Goal: Check status: Check status

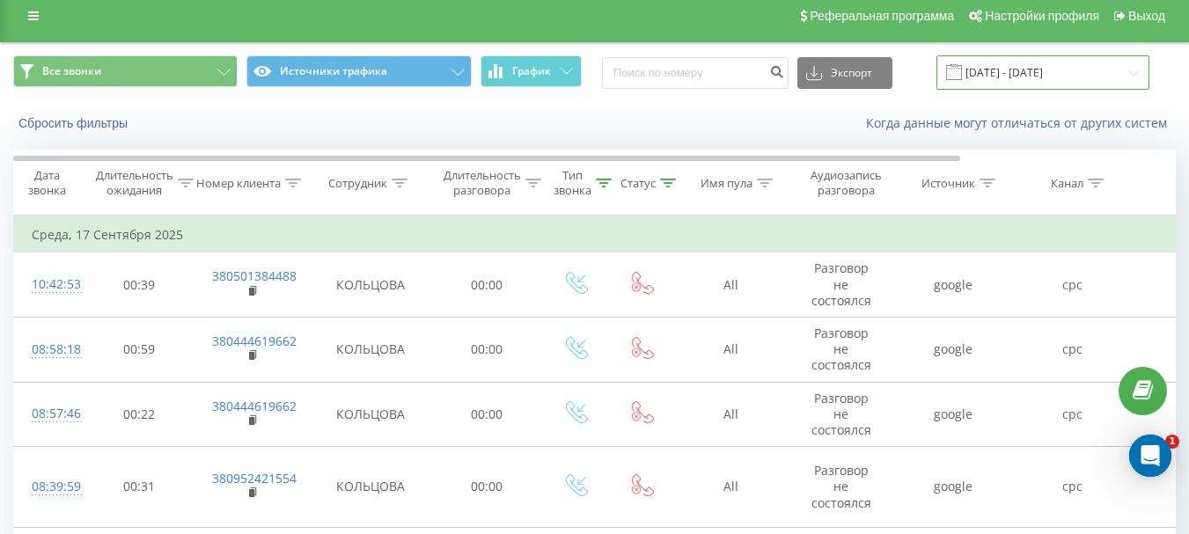
click at [988, 64] on input "[DATE] - [DATE]" at bounding box center [1042, 72] width 213 height 34
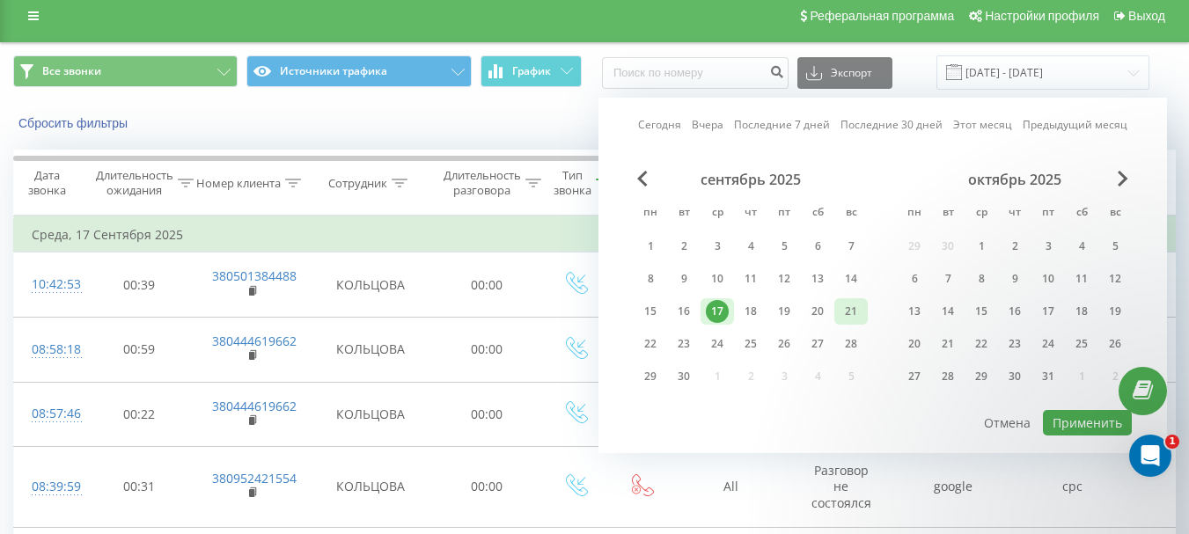
click at [842, 310] on div "21" at bounding box center [850, 311] width 23 height 23
click at [1075, 417] on button "Применить" at bounding box center [1086, 423] width 89 height 26
type input "[DATE] - [DATE]"
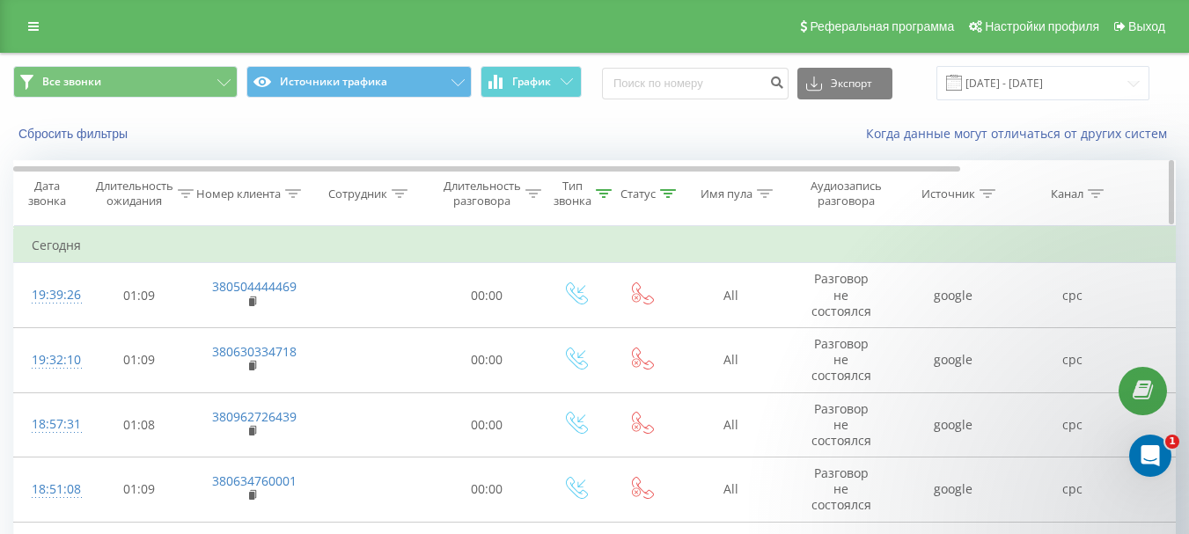
click at [579, 199] on div "Тип звонка" at bounding box center [572, 194] width 38 height 30
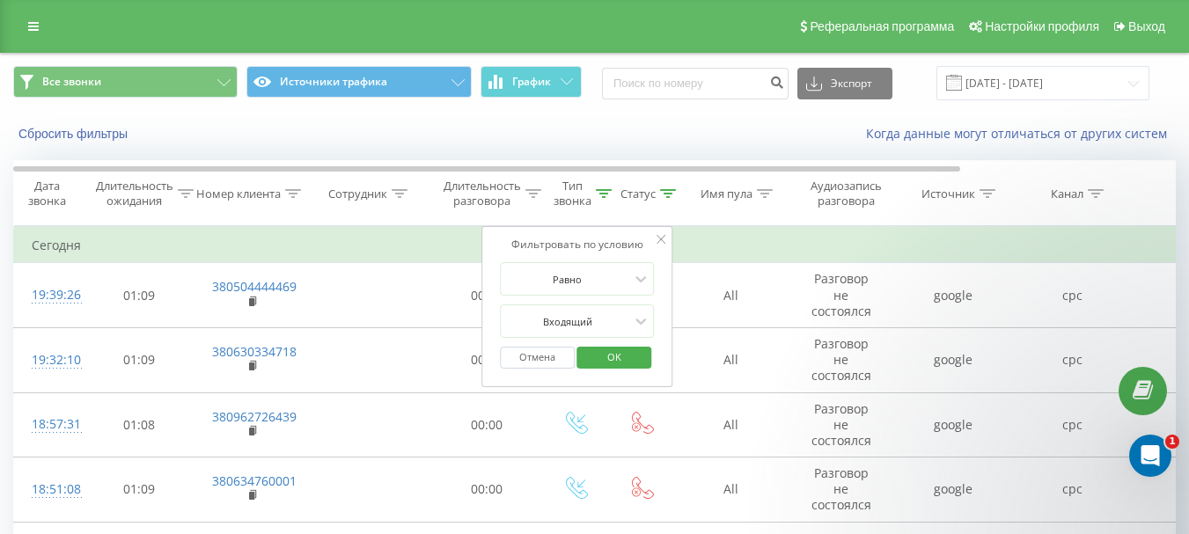
click at [523, 358] on button "Отмена" at bounding box center [537, 358] width 75 height 22
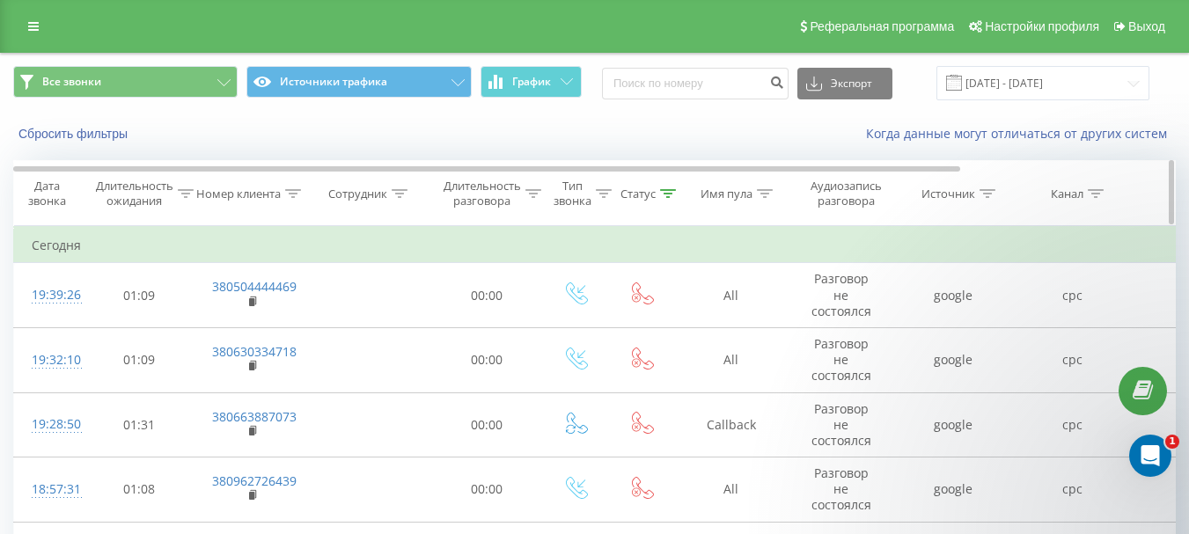
click at [645, 198] on div "Статус" at bounding box center [637, 194] width 35 height 15
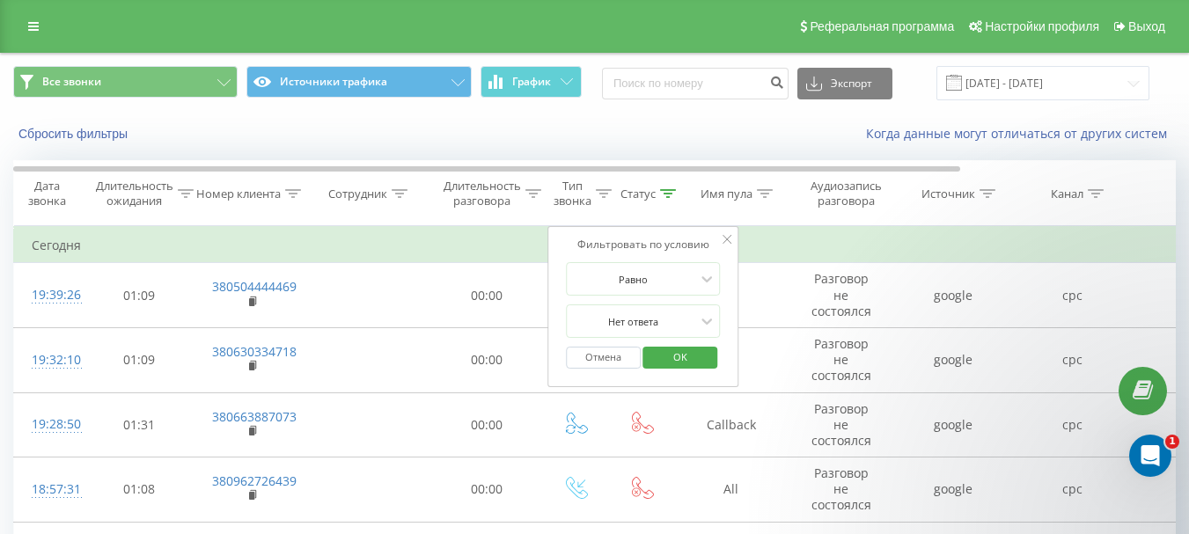
click at [582, 359] on button "Отмена" at bounding box center [603, 358] width 75 height 22
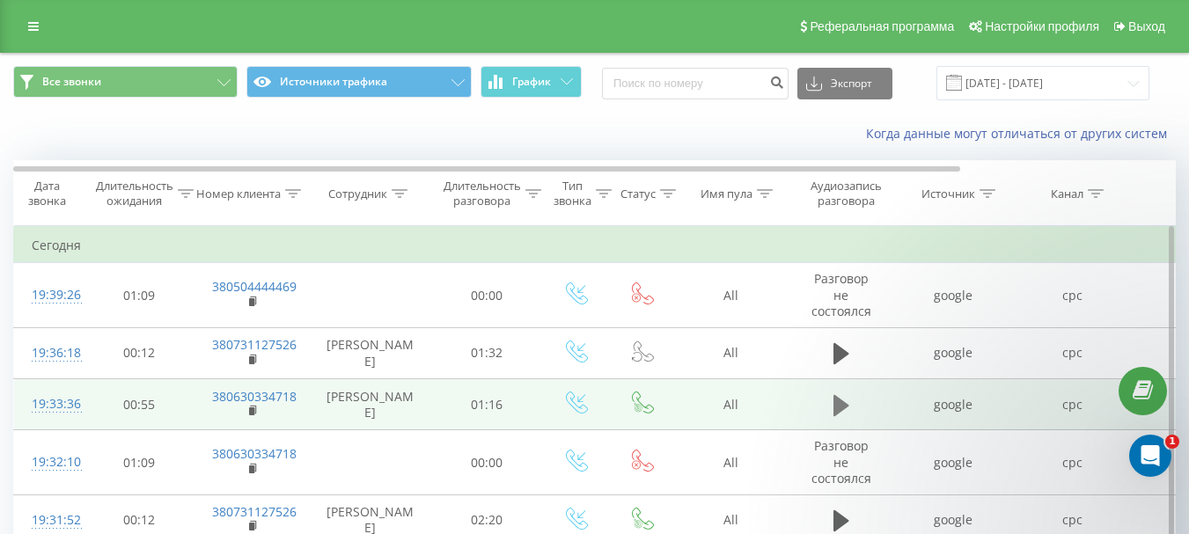
click at [837, 399] on icon at bounding box center [841, 404] width 16 height 21
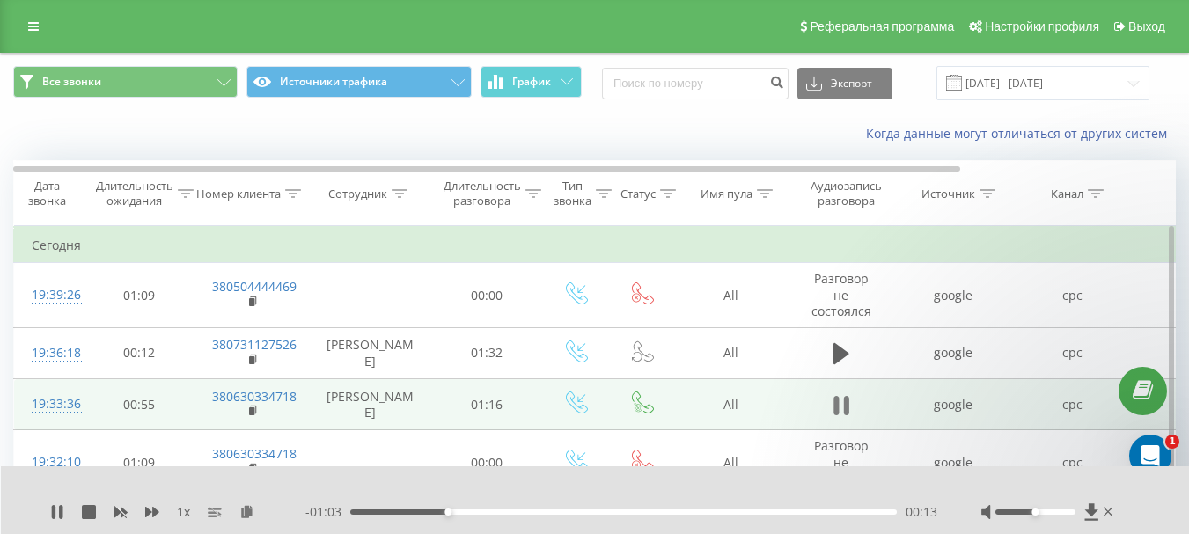
click at [842, 402] on icon at bounding box center [841, 405] width 16 height 25
